Goal: Transaction & Acquisition: Purchase product/service

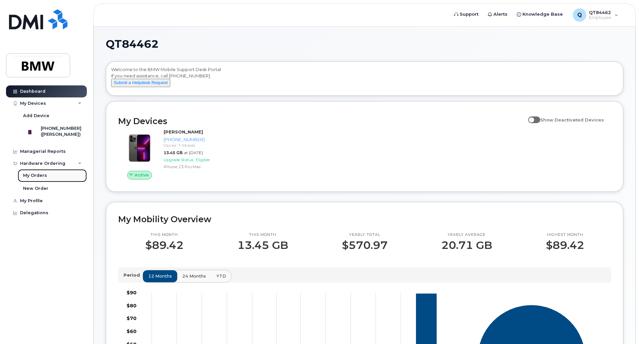
click at [33, 179] on div "My Orders" at bounding box center [35, 176] width 24 height 6
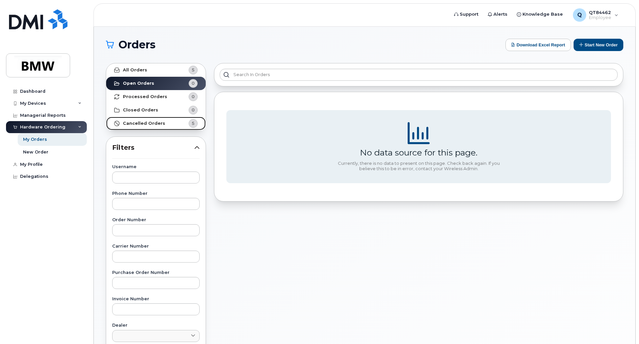
click at [151, 121] on strong "Cancelled Orders" at bounding box center [144, 123] width 42 height 5
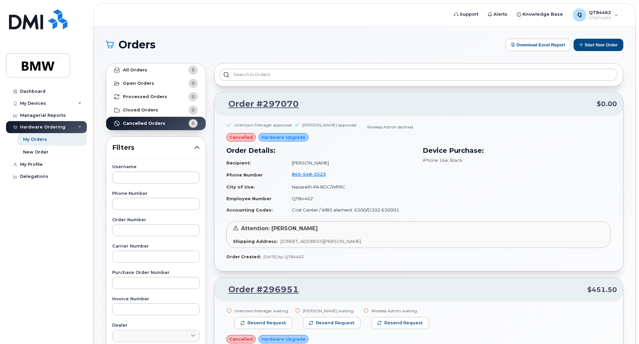
click at [417, 127] on div "Unknown Manager approved [PERSON_NAME] approved Wireless Admin declined" at bounding box center [418, 127] width 385 height 11
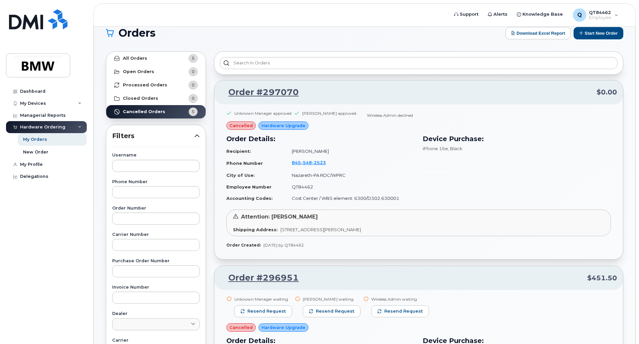
scroll to position [11, 0]
click at [77, 102] on div "My Devices" at bounding box center [46, 103] width 81 height 12
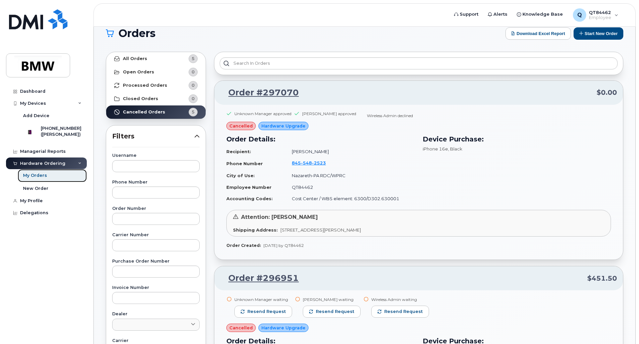
click at [42, 179] on div "My Orders" at bounding box center [35, 176] width 24 height 6
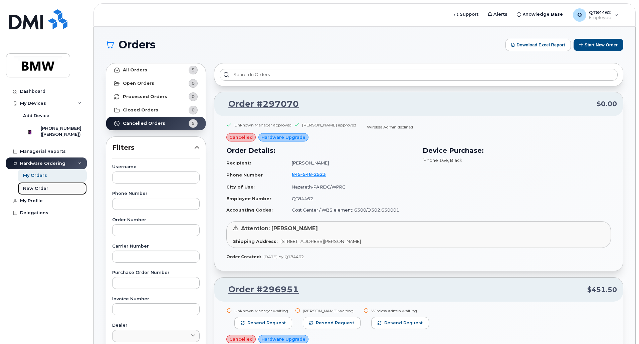
click at [31, 192] on div "New Order" at bounding box center [35, 189] width 25 height 6
click at [48, 195] on link "New Order" at bounding box center [52, 188] width 69 height 13
click at [42, 192] on div "New Order" at bounding box center [35, 189] width 25 height 6
click at [595, 42] on button "Start New Order" at bounding box center [598, 45] width 50 height 12
click at [585, 44] on button "Start New Order" at bounding box center [598, 45] width 50 height 12
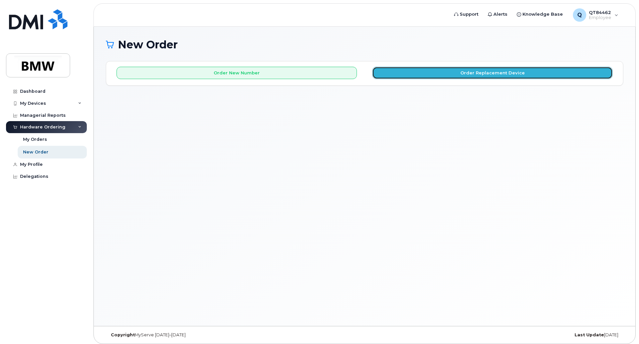
click at [437, 76] on button "Order Replacement Device" at bounding box center [492, 73] width 240 height 12
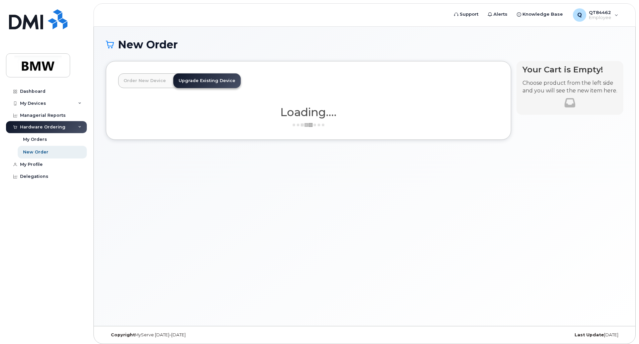
click at [437, 77] on header "Order New Device Upgrade Existing Device Order new device and new line Order ne…" at bounding box center [308, 86] width 381 height 27
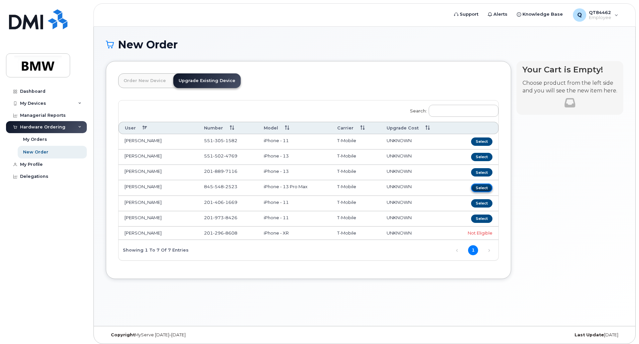
click at [479, 188] on button "Select" at bounding box center [481, 188] width 21 height 8
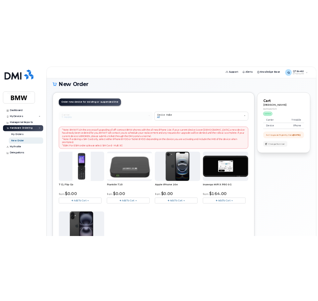
scroll to position [6, 0]
